Goal: Book appointment/travel/reservation

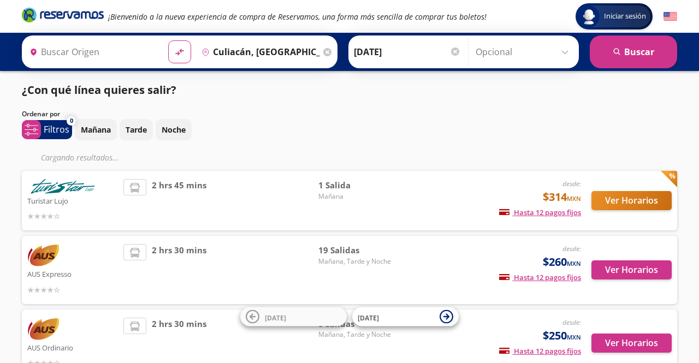
type input "[GEOGRAPHIC_DATA], [GEOGRAPHIC_DATA]"
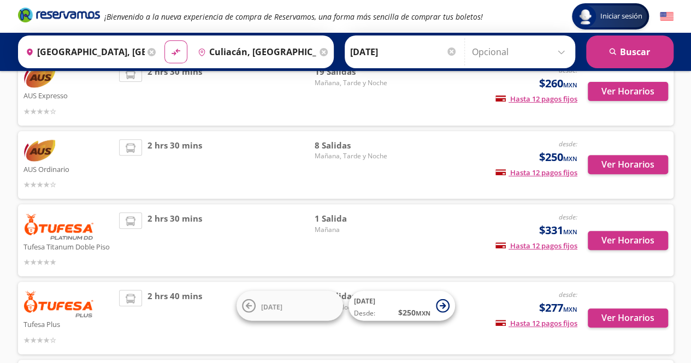
scroll to position [177, 0]
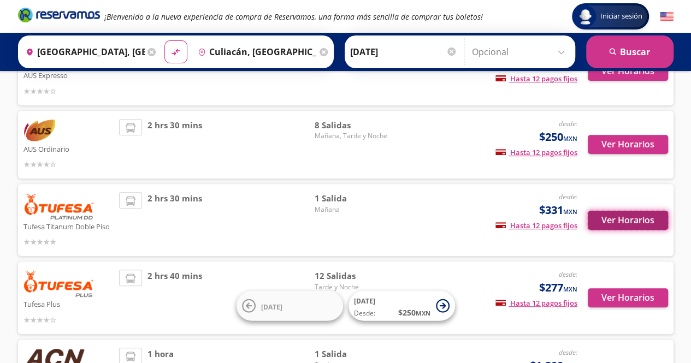
click at [636, 219] on button "Ver Horarios" at bounding box center [628, 220] width 80 height 19
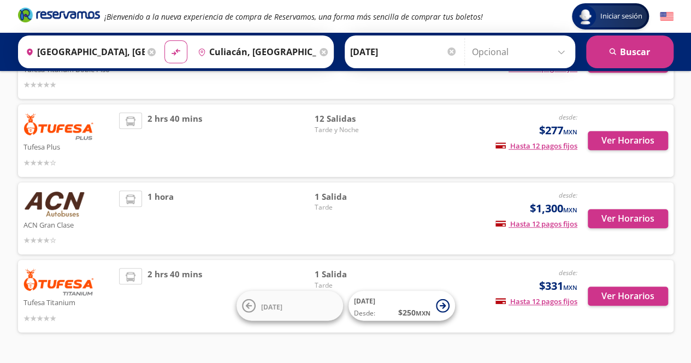
scroll to position [363, 0]
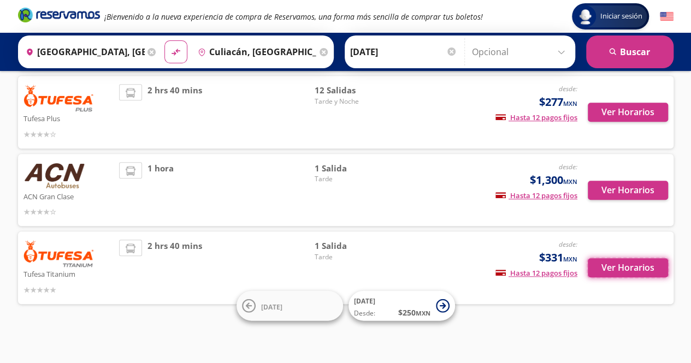
click at [623, 265] on button "Ver Horarios" at bounding box center [628, 267] width 80 height 19
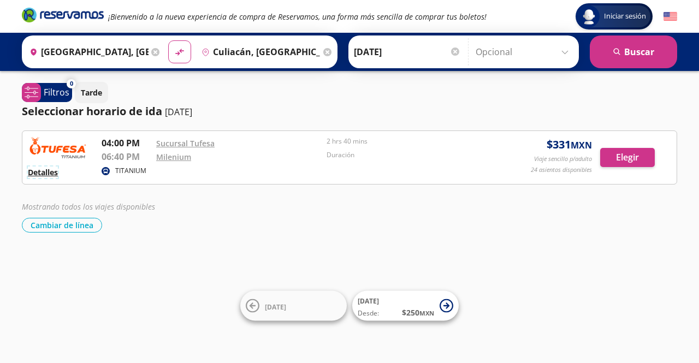
click at [49, 172] on button "Detalles" at bounding box center [43, 172] width 30 height 11
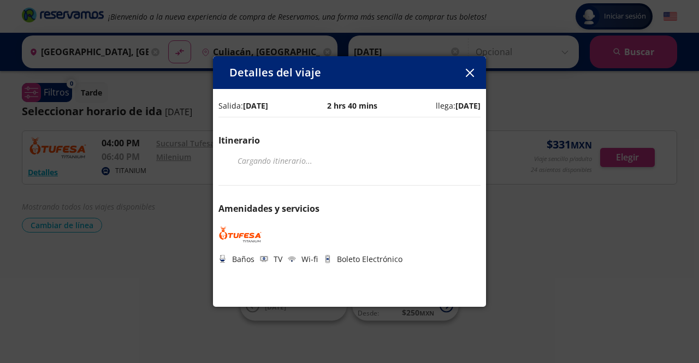
click at [471, 76] on icon "button" at bounding box center [470, 73] width 8 height 8
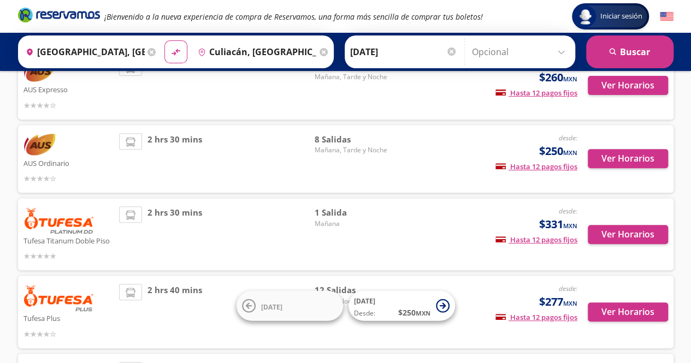
scroll to position [161, 0]
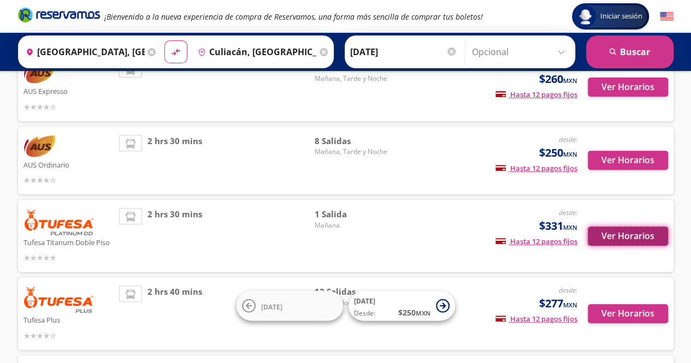
click at [619, 232] on button "Ver Horarios" at bounding box center [628, 236] width 80 height 19
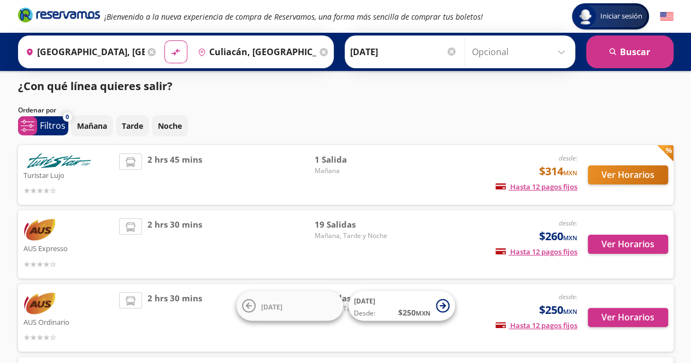
scroll to position [6, 0]
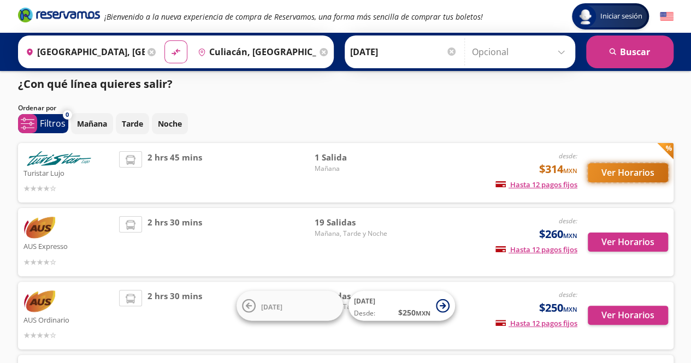
click at [620, 174] on button "Ver Horarios" at bounding box center [628, 172] width 80 height 19
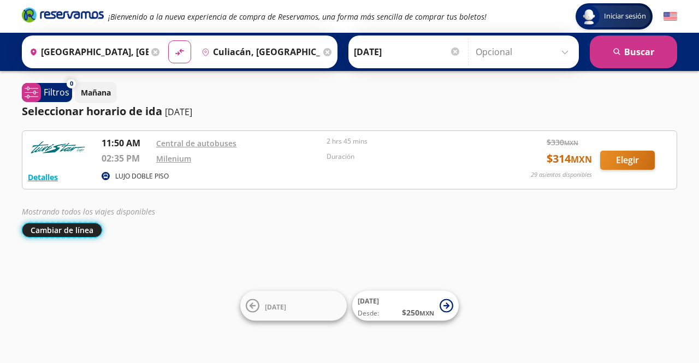
click at [65, 226] on button "Cambiar de línea" at bounding box center [62, 230] width 80 height 15
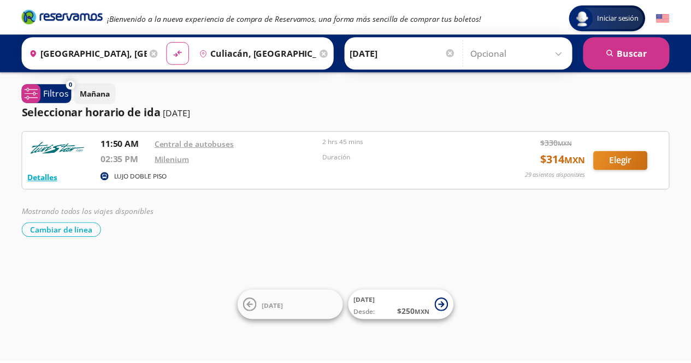
scroll to position [6, 0]
